Goal: Task Accomplishment & Management: Manage account settings

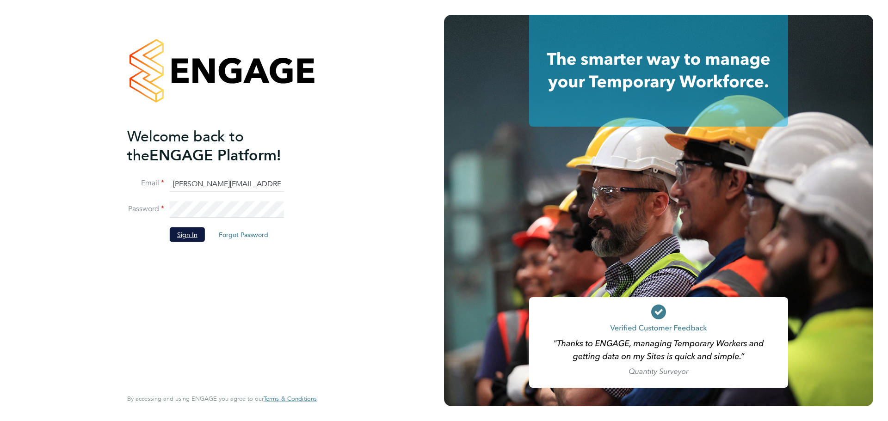
click at [192, 235] on button "Sign In" at bounding box center [187, 234] width 35 height 15
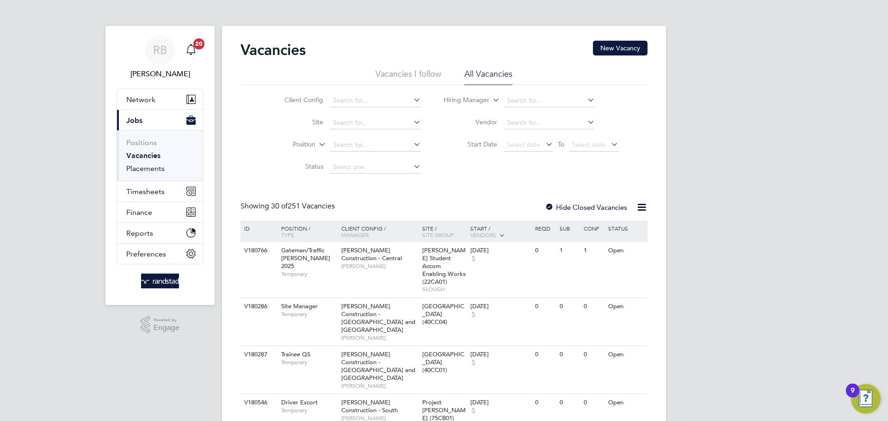
click at [151, 167] on link "Placements" at bounding box center [145, 168] width 38 height 9
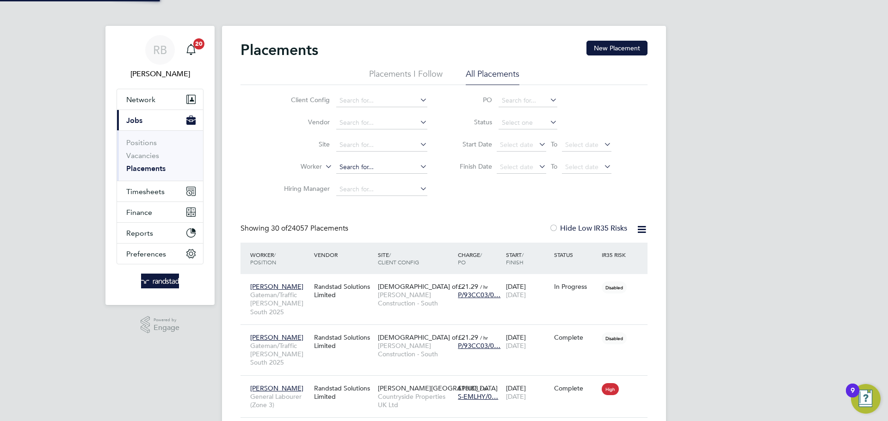
click at [352, 166] on input at bounding box center [381, 167] width 91 height 13
click at [354, 179] on b "Scott" at bounding box center [366, 180] width 54 height 8
type input "[PERSON_NAME]"
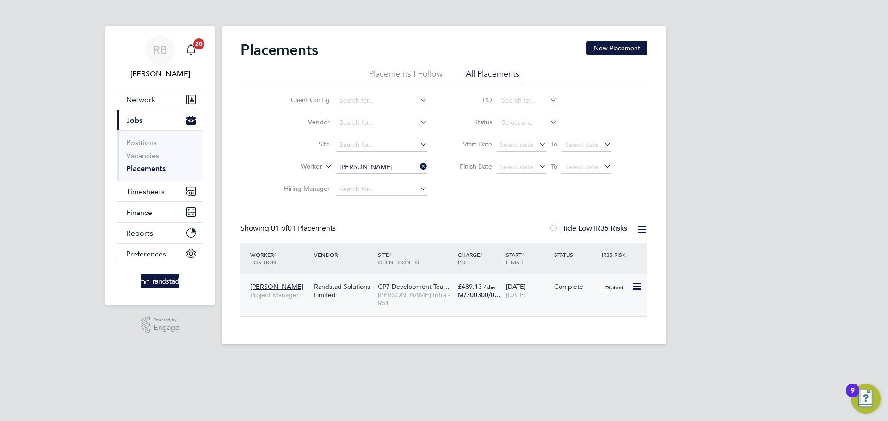
click at [388, 288] on span "CP7 Development Tea…" at bounding box center [414, 286] width 72 height 8
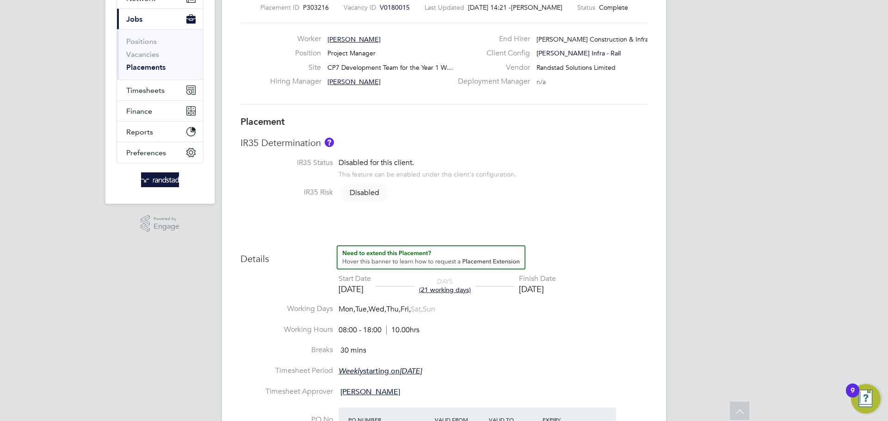
scroll to position [185, 0]
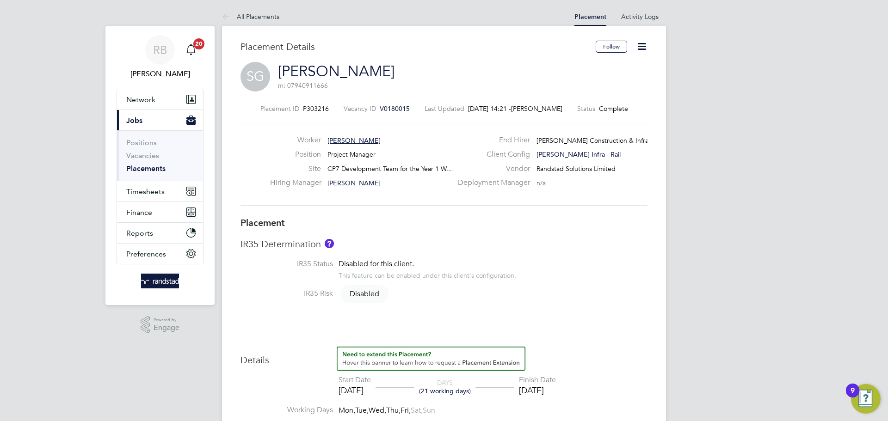
click at [643, 48] on icon at bounding box center [642, 47] width 12 height 12
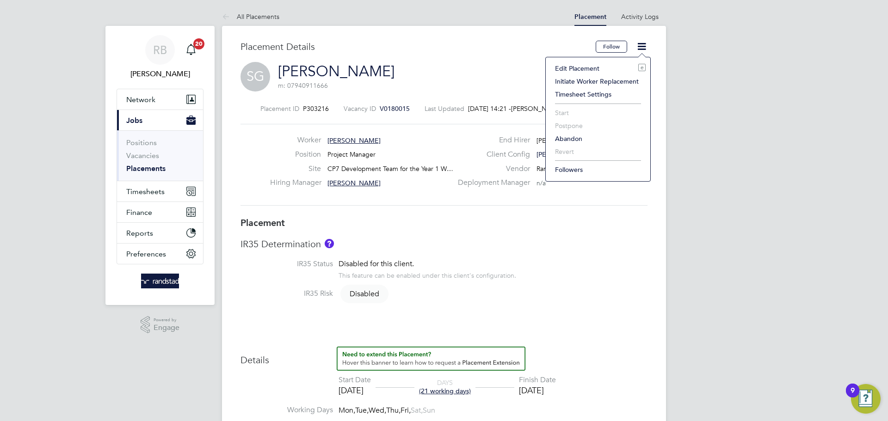
click at [568, 64] on li "Edit Placement e" at bounding box center [597, 68] width 95 height 13
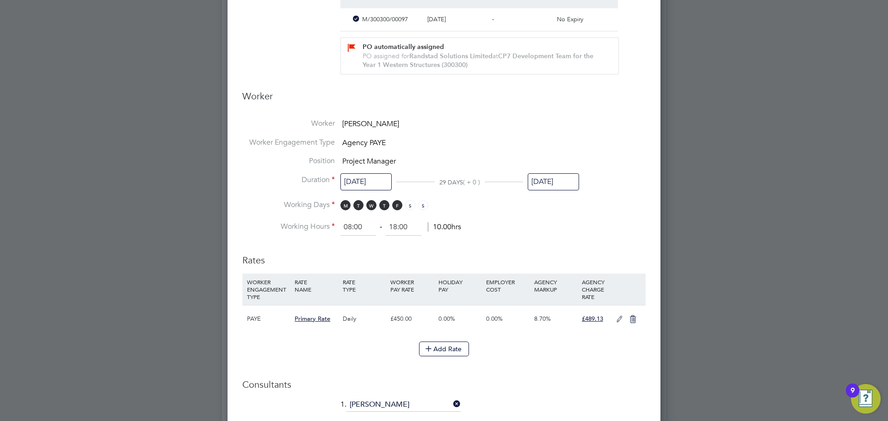
click at [544, 182] on input "[DATE]" at bounding box center [552, 181] width 51 height 17
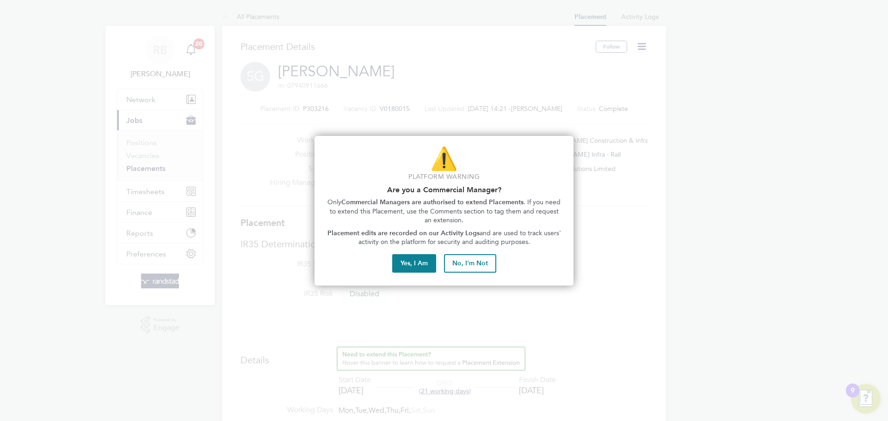
click at [487, 264] on button "No, I'm Not" at bounding box center [470, 263] width 52 height 18
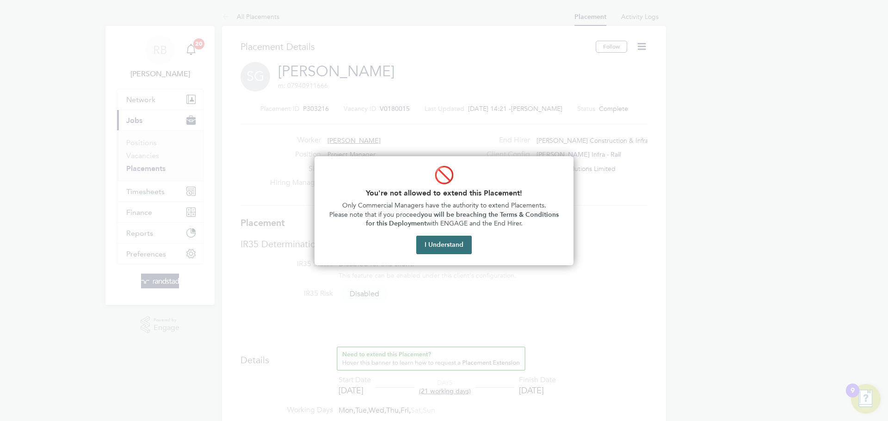
click at [459, 245] on button "I Understand" at bounding box center [443, 245] width 55 height 18
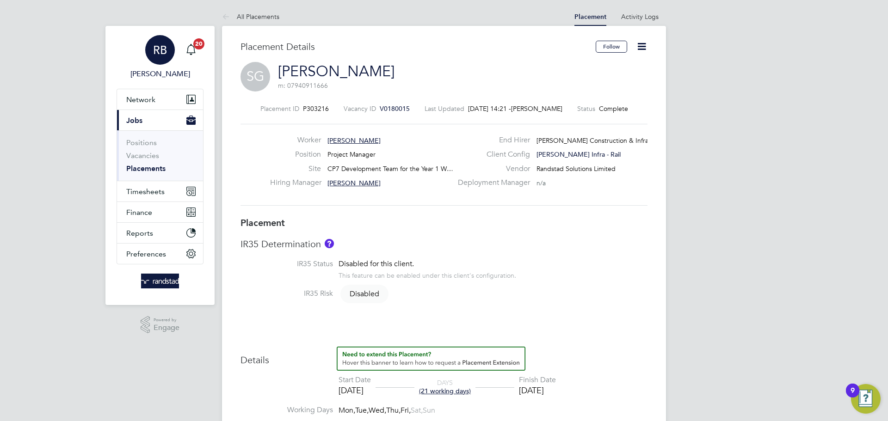
click at [150, 50] on div "RB" at bounding box center [160, 50] width 30 height 30
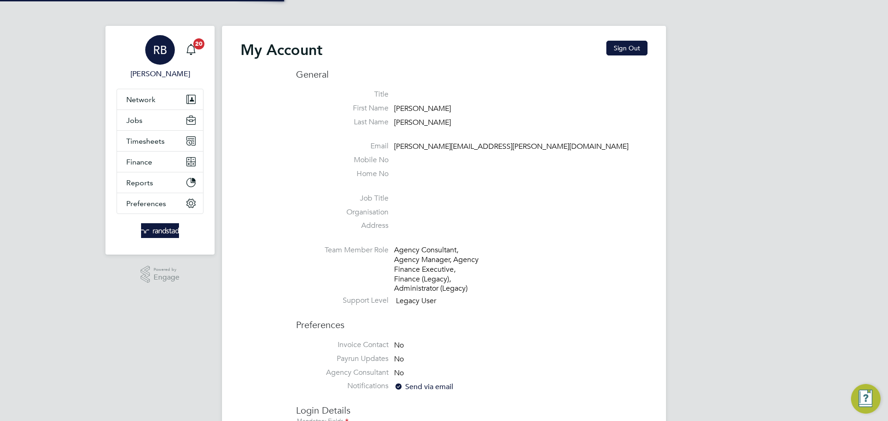
type input "robert.beecham@randstadcpe.com"
click at [630, 47] on button "Sign Out" at bounding box center [626, 48] width 41 height 15
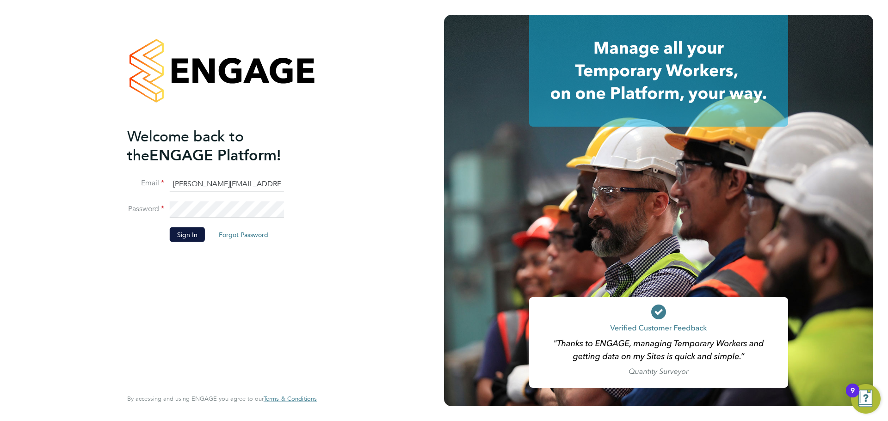
click at [197, 179] on input "robert.beecham@randstadcpe.com" at bounding box center [227, 184] width 114 height 17
type input "emma.wells@randstad.co.uk"
click at [182, 235] on button "Sign In" at bounding box center [187, 234] width 35 height 15
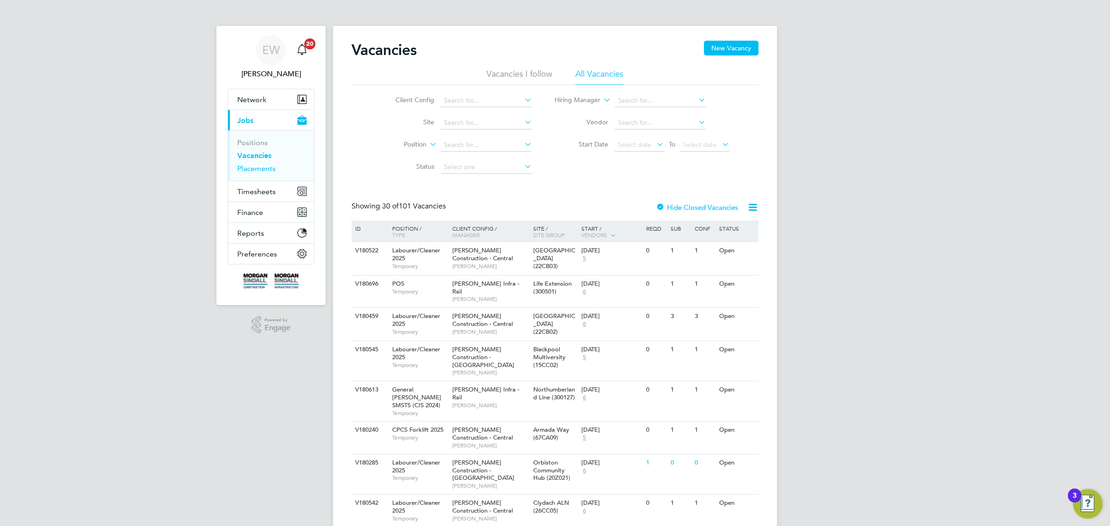
click at [258, 167] on link "Placements" at bounding box center [256, 168] width 38 height 9
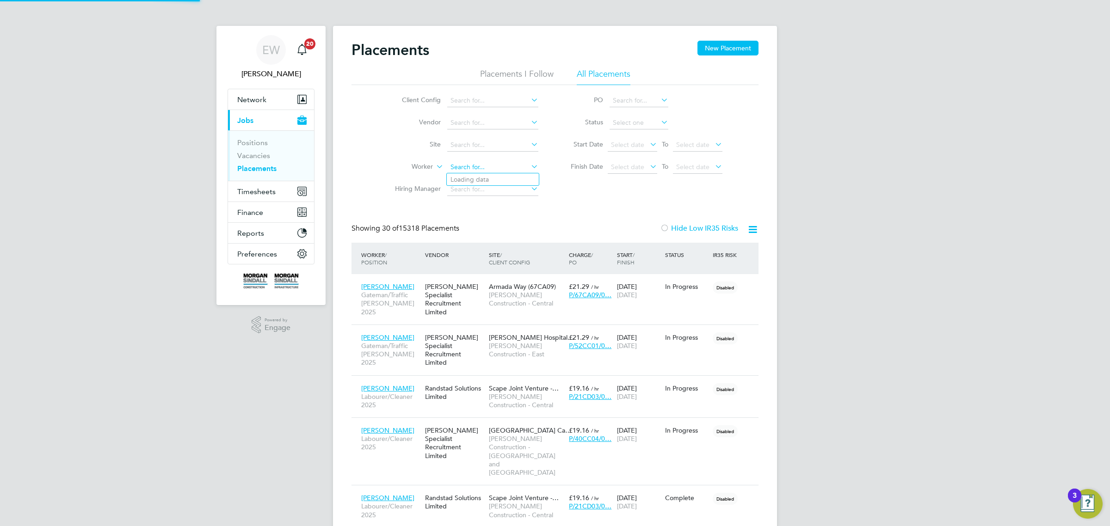
click at [487, 169] on input at bounding box center [492, 167] width 91 height 13
click at [506, 176] on b "Glover" at bounding box center [533, 180] width 54 height 8
type input "[PERSON_NAME]"
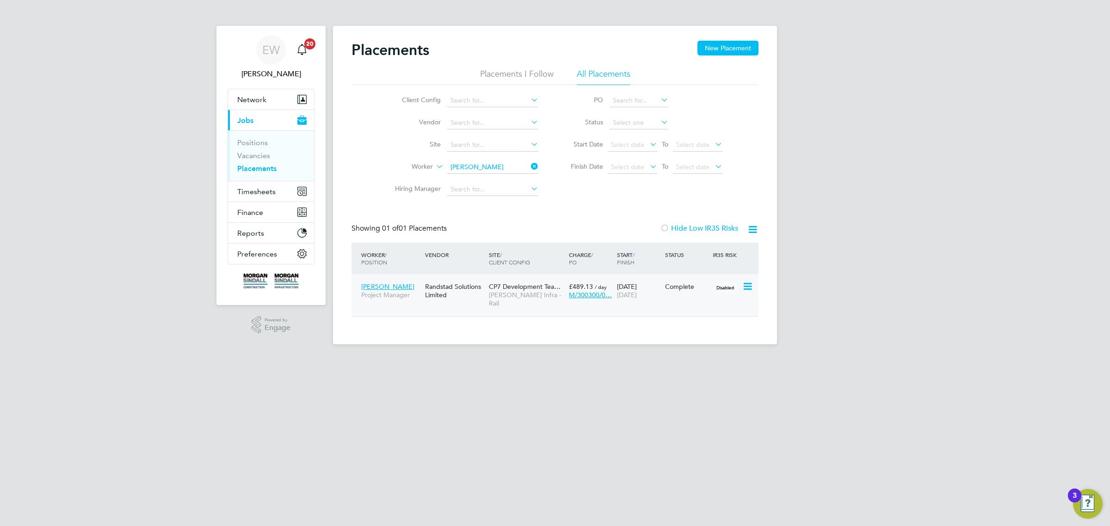
click at [382, 282] on div "Scott Glover Project Manager" at bounding box center [391, 291] width 64 height 26
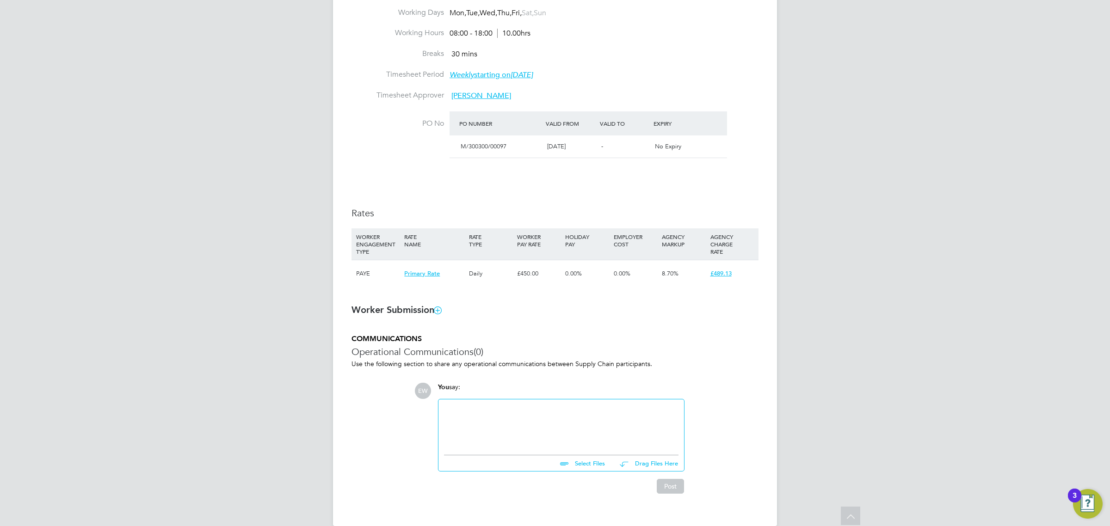
scroll to position [166, 0]
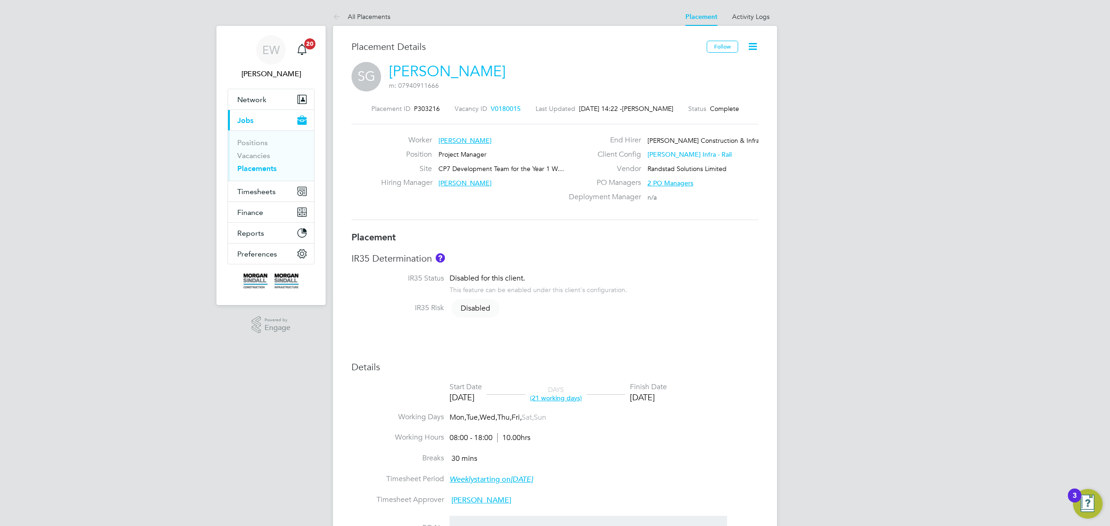
click at [754, 42] on icon at bounding box center [753, 47] width 12 height 12
click at [696, 67] on li "Edit Placement e" at bounding box center [708, 68] width 95 height 13
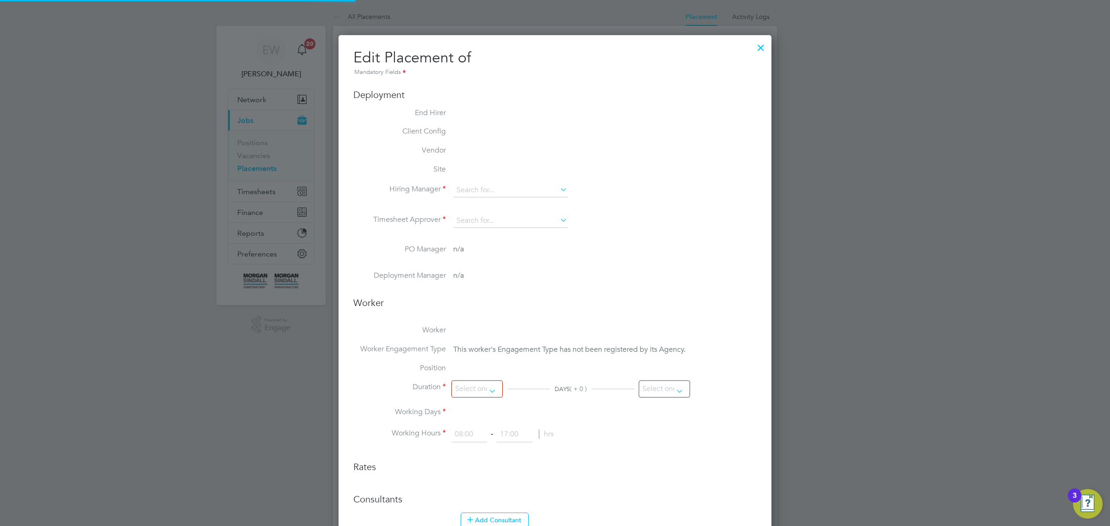
type input "[PERSON_NAME]"
type input "[DATE]"
type input "08:00"
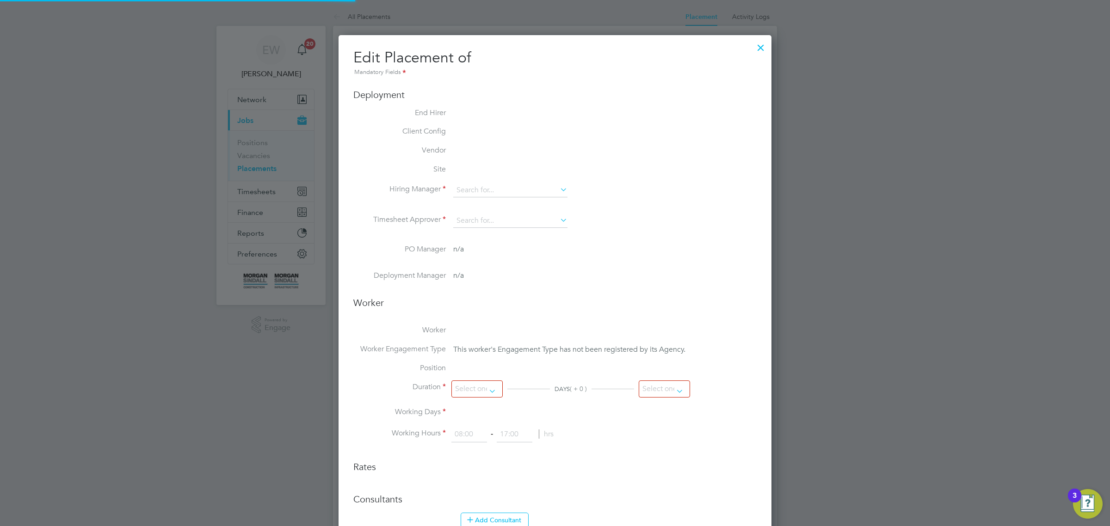
type input "18:00"
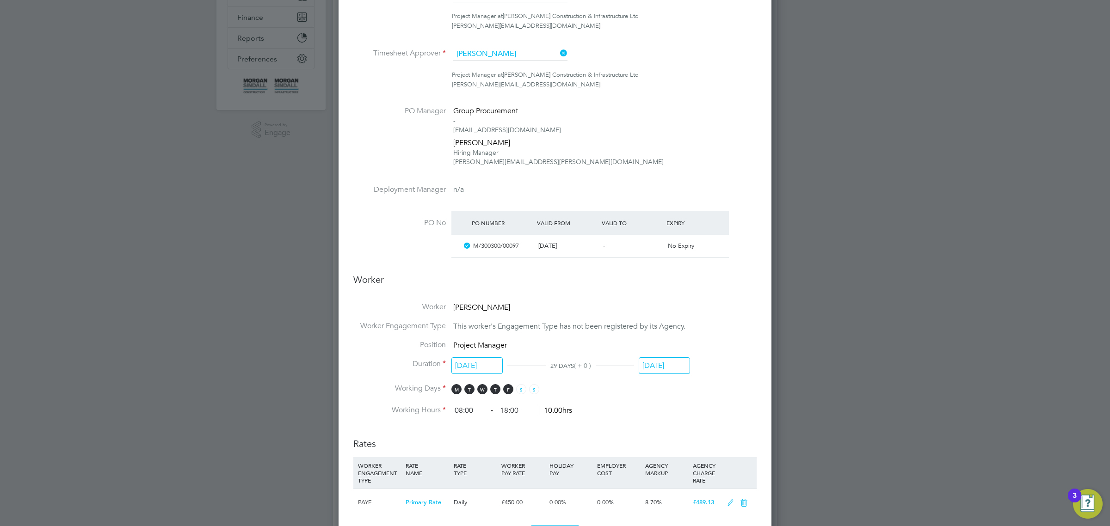
click at [657, 366] on input "[DATE]" at bounding box center [663, 365] width 51 height 17
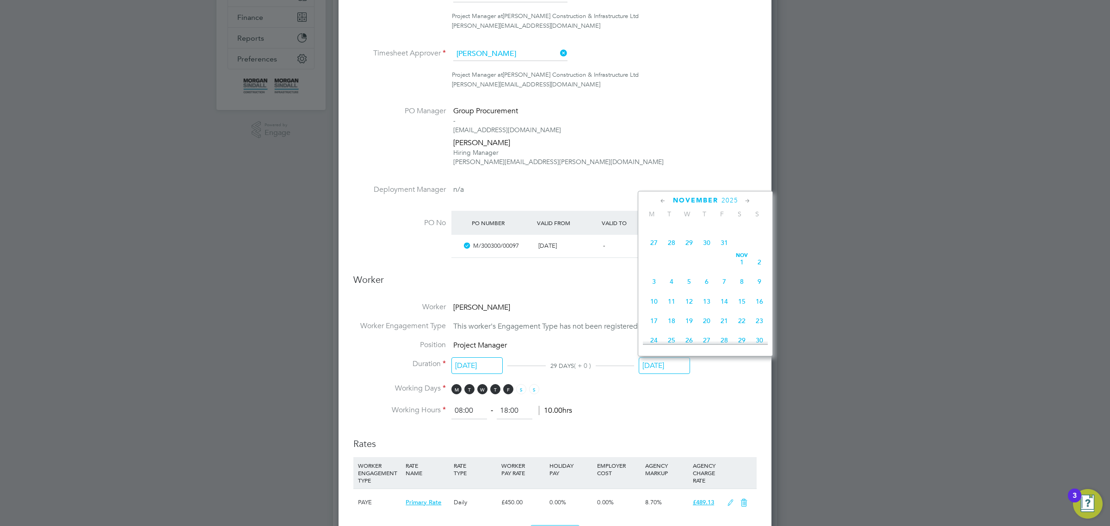
click at [726, 251] on span "31" at bounding box center [724, 243] width 18 height 18
type input "[DATE]"
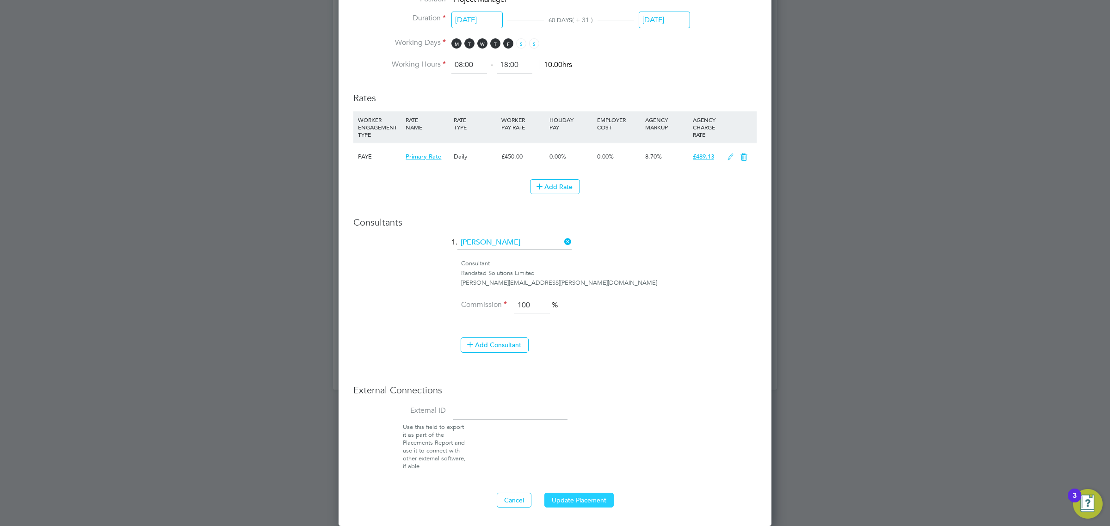
click at [586, 495] on button "Update Placement" at bounding box center [578, 500] width 69 height 15
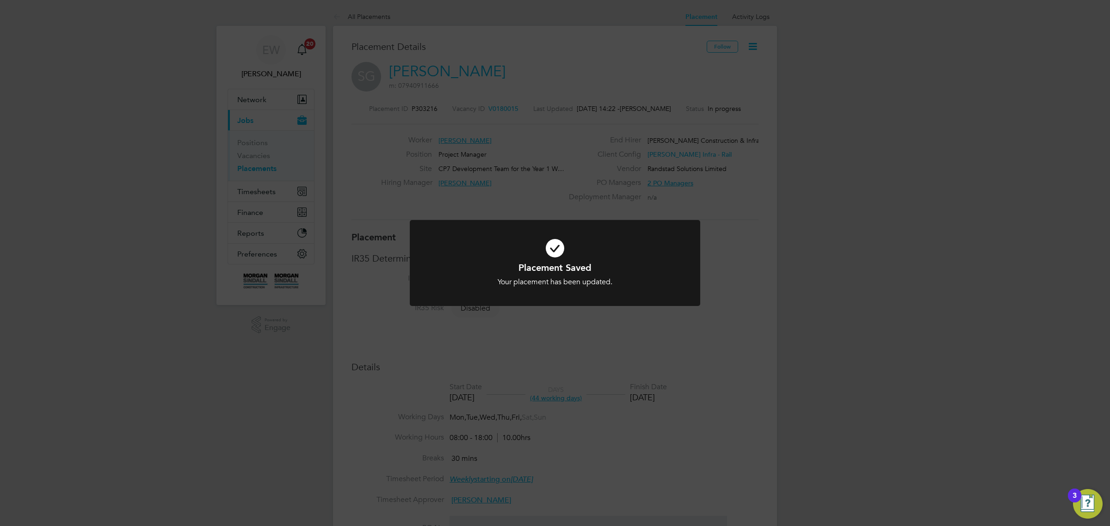
click at [120, 213] on div "Placement Saved Your placement has been updated. Cancel Okay" at bounding box center [555, 263] width 1110 height 526
